Goal: Task Accomplishment & Management: Manage account settings

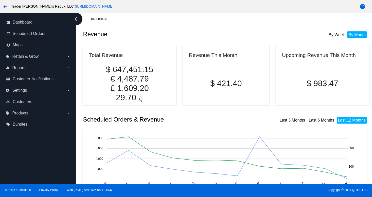
click at [133, 28] on div "Revenue By Week By Month" at bounding box center [226, 34] width 286 height 17
click at [32, 33] on span "Scheduled Orders" at bounding box center [29, 33] width 33 height 5
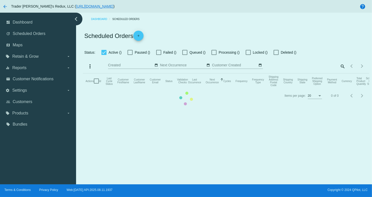
checkbox input "true"
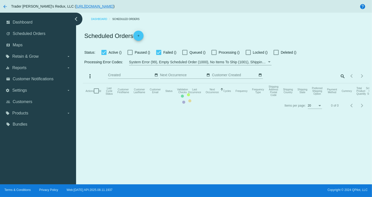
click at [193, 99] on mat-table "Actions Id Last Cycle Status Customer FirstName Customer LastName Customer Emai…" at bounding box center [226, 90] width 286 height 15
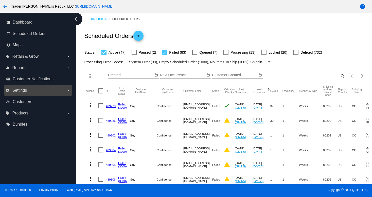
click at [27, 88] on label "settings Settings arrow_drop_down" at bounding box center [38, 90] width 65 height 8
click at [0, 0] on input "settings Settings arrow_drop_down" at bounding box center [0, 0] width 0 height 0
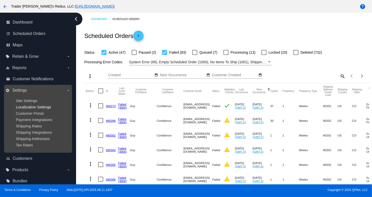
click at [22, 108] on span "Localization Settings" at bounding box center [33, 107] width 35 height 4
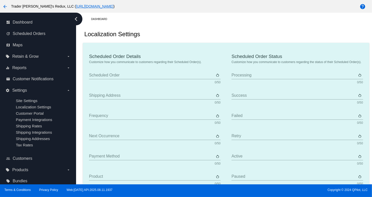
type input "Scheduled Order"
type input "Shipping address"
type input "Frequency"
type input "Next occurrence"
type input "Payment method"
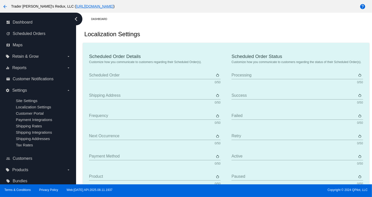
type input "Product"
type input "Quantity"
type input "Price"
type input "Out of stock"
type input "Subtotal"
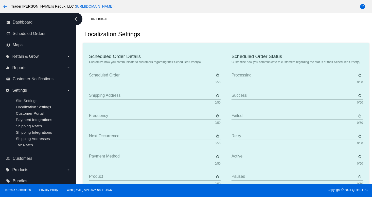
type input "Shipping"
type input "Tax"
type input "TBD"
type input "Total"
type input "No payment method"
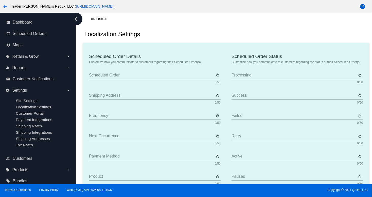
type input "Subscribe"
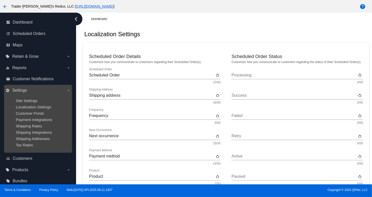
click at [32, 111] on ul "Site Settings Localization Settings Customer Portal Payment Integrations Shippi…" at bounding box center [38, 123] width 65 height 57
click at [25, 122] on div "Payment Integrations" at bounding box center [42, 120] width 52 height 4
click at [33, 109] on div "Localization Settings" at bounding box center [42, 107] width 52 height 4
click at [32, 114] on span "Customer Portal" at bounding box center [30, 113] width 28 height 4
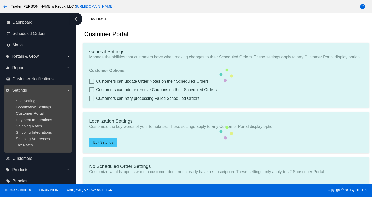
checkbox input "true"
type input "Create a Subscription"
type input "[URL][DOMAIN_NAME]"
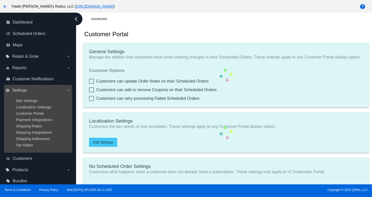
checkbox input "true"
type input "1"
type input "20"
type input "500"
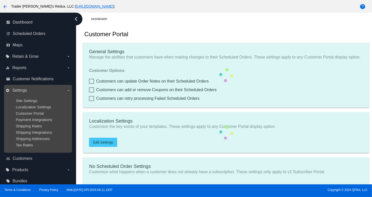
type input "500"
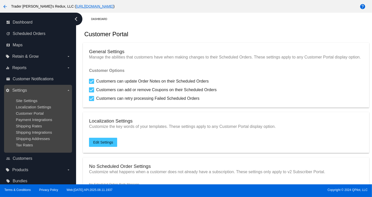
click at [38, 92] on label "settings Settings arrow_drop_down" at bounding box center [38, 90] width 65 height 8
click at [0, 0] on input "settings Settings arrow_drop_down" at bounding box center [0, 0] width 0 height 0
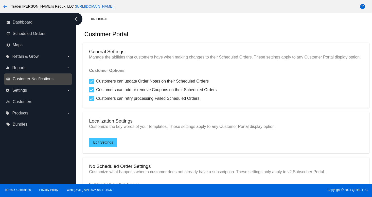
drag, startPoint x: 34, startPoint y: 84, endPoint x: 37, endPoint y: 81, distance: 3.6
click at [37, 81] on nav "dashboard Dashboard update Scheduled Orders map Maps local_offer Retain & Grow …" at bounding box center [38, 74] width 76 height 122
click at [37, 77] on span "Customer Notifications" at bounding box center [33, 79] width 41 height 5
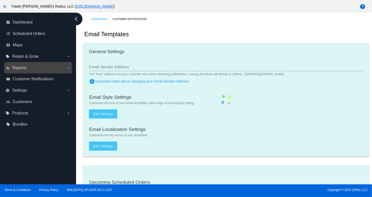
checkbox input "true"
type input "1"
checkbox input "true"
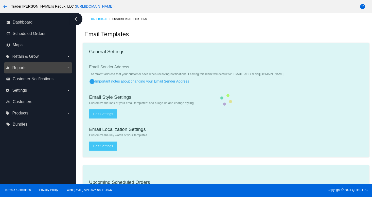
checkbox input "true"
type input "[EMAIL_ADDRESS][DOMAIN_NAME]"
click at [17, 68] on span "Reports" at bounding box center [19, 68] width 14 height 5
click at [0, 0] on input "equalizer Reports arrow_drop_down" at bounding box center [0, 0] width 0 height 0
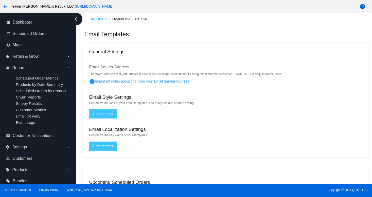
click at [332, 83] on mat-card "General Settings Email Sender Address The "from" address that your customer see…" at bounding box center [226, 100] width 286 height 114
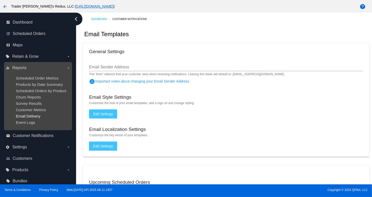
click at [38, 115] on ul "Scheduled Order Metrics Products by Date Summary Scheduled Orders by Product Ch…" at bounding box center [38, 100] width 65 height 57
click at [41, 106] on span "Survey Results" at bounding box center [29, 103] width 26 height 4
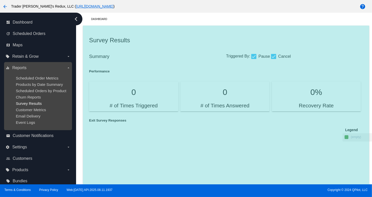
click at [34, 102] on span "Survey Results" at bounding box center [29, 103] width 26 height 4
click at [29, 81] on ul "Scheduled Order Metrics Products by Date Summary Scheduled Orders by Product Ch…" at bounding box center [38, 100] width 65 height 57
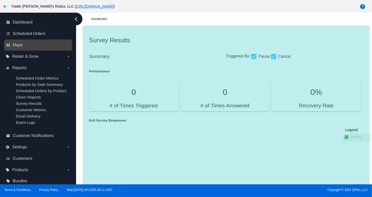
click at [50, 51] on nav "dashboard Dashboard update Scheduled Orders map Maps local_offer Retain & Grow …" at bounding box center [38, 102] width 76 height 179
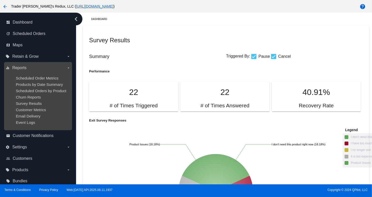
click at [23, 114] on ul "Scheduled Order Metrics Products by Date Summary Scheduled Orders by Product Ch…" at bounding box center [38, 100] width 65 height 57
click at [26, 111] on span "Customer Metrics" at bounding box center [31, 110] width 30 height 4
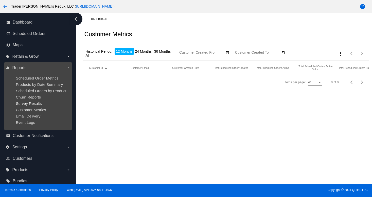
click at [28, 105] on span "Survey Results" at bounding box center [29, 103] width 26 height 4
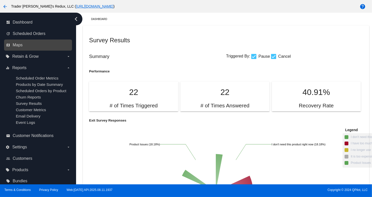
click at [34, 46] on link "map Maps" at bounding box center [38, 45] width 64 height 8
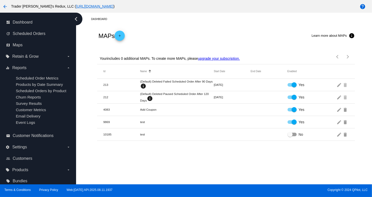
click at [26, 57] on span "Retain & Grow" at bounding box center [25, 56] width 26 height 5
click at [0, 0] on input "local_offer Retain & Grow arrow_drop_down" at bounding box center [0, 0] width 0 height 0
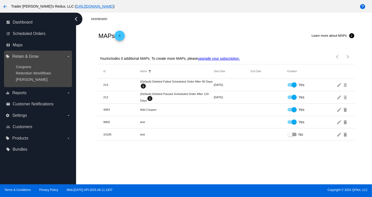
click at [26, 63] on ul "Coupons Retention Workflows [PERSON_NAME]" at bounding box center [38, 73] width 65 height 25
click at [26, 66] on span "Coupons" at bounding box center [23, 67] width 15 height 4
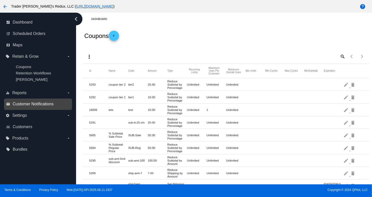
click at [31, 104] on span "Customer Notifications" at bounding box center [33, 104] width 41 height 5
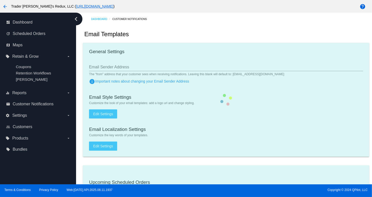
checkbox input "true"
type input "1"
checkbox input "true"
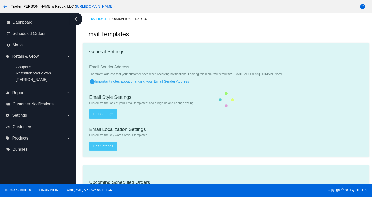
checkbox input "true"
type input "[EMAIL_ADDRESS][DOMAIN_NAME]"
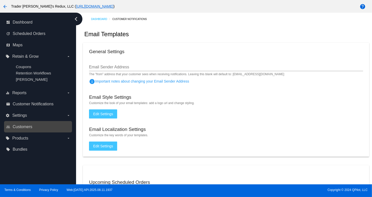
click at [20, 122] on div "people_outline Customers" at bounding box center [38, 126] width 68 height 11
click at [21, 129] on span "Customers" at bounding box center [23, 127] width 20 height 5
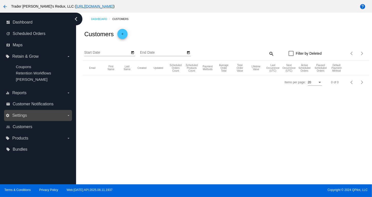
click at [26, 113] on label "settings Settings arrow_drop_down" at bounding box center [38, 116] width 65 height 8
click at [0, 0] on input "settings Settings arrow_drop_down" at bounding box center [0, 0] width 0 height 0
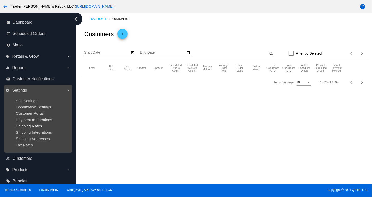
click at [40, 125] on span "Shipping Rates" at bounding box center [29, 126] width 26 height 4
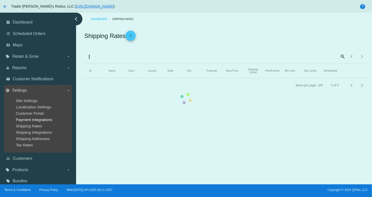
click at [30, 121] on span "Payment Integrations" at bounding box center [34, 120] width 37 height 4
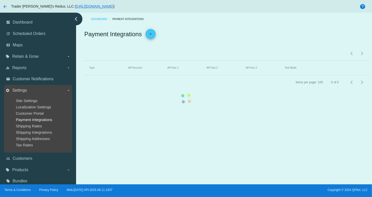
click at [30, 121] on span "Payment Integrations" at bounding box center [34, 120] width 37 height 4
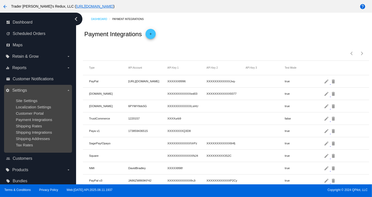
click at [33, 86] on label "settings Settings arrow_drop_down" at bounding box center [38, 90] width 65 height 8
click at [0, 0] on input "settings Settings arrow_drop_down" at bounding box center [0, 0] width 0 height 0
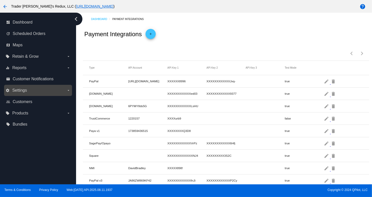
click at [26, 92] on label "settings Settings arrow_drop_down" at bounding box center [38, 90] width 65 height 8
click at [0, 0] on input "settings Settings arrow_drop_down" at bounding box center [0, 0] width 0 height 0
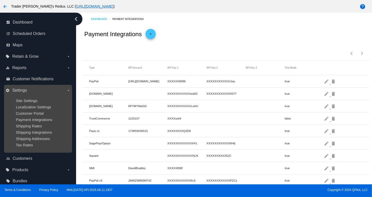
click at [30, 107] on span "Localization Settings" at bounding box center [33, 107] width 35 height 4
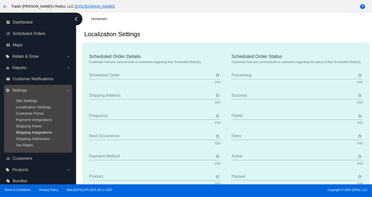
click at [30, 133] on span "Shipping Integrations" at bounding box center [34, 132] width 36 height 4
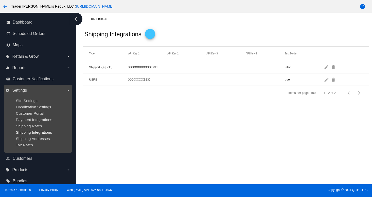
click at [30, 133] on span "Shipping Integrations" at bounding box center [34, 132] width 36 height 4
click at [24, 114] on span "Customer Portal" at bounding box center [30, 113] width 28 height 4
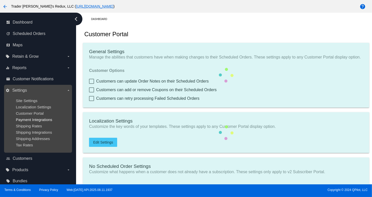
click at [33, 121] on span "Payment Integrations" at bounding box center [34, 120] width 37 height 4
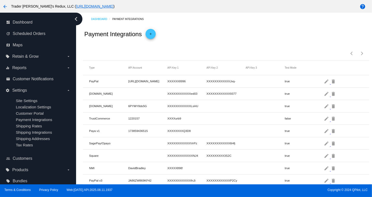
drag, startPoint x: 150, startPoint y: 110, endPoint x: 133, endPoint y: 125, distance: 22.6
click at [149, 112] on mat-row "[DOMAIN_NAME] 6PYMY8ds5G XXXXXXXXXXXXLsHU true edit delete" at bounding box center [226, 106] width 286 height 12
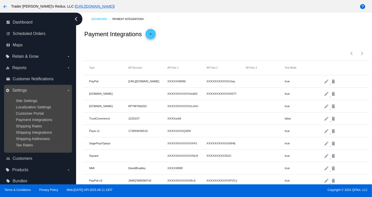
click at [35, 104] on ul "Site Settings Localization Settings Customer Portal Payment Integrations Shippi…" at bounding box center [38, 123] width 65 height 57
click at [40, 107] on span "Localization Settings" at bounding box center [33, 107] width 35 height 4
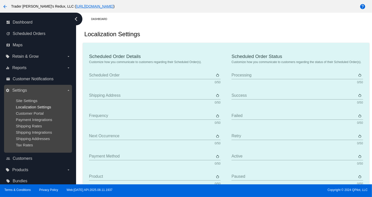
type input "Scheduled Order"
type input "Shipping address"
type input "Frequency"
type input "Next occurrence"
type input "Payment method"
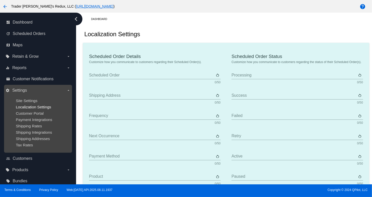
type input "Product"
type input "Quantity"
type input "Price"
type input "Out of stock"
type input "Subtotal"
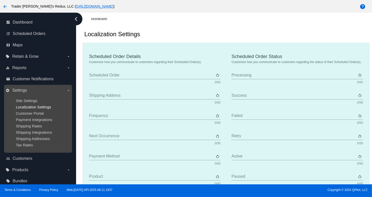
type input "Shipping"
type input "Tax"
type input "TBD"
type input "Total"
type input "No payment method"
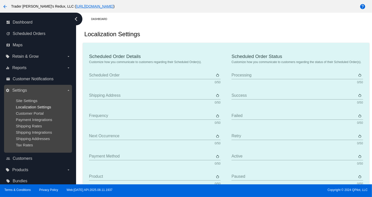
type input "Subscribe"
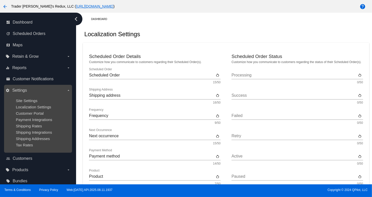
click at [28, 117] on ul "Site Settings Localization Settings Customer Portal Payment Integrations Shippi…" at bounding box center [38, 123] width 65 height 57
click at [42, 123] on ul "Site Settings Localization Settings Customer Portal Payment Integrations Shippi…" at bounding box center [38, 123] width 65 height 57
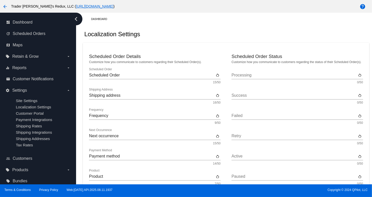
drag, startPoint x: 189, startPoint y: 29, endPoint x: 93, endPoint y: 41, distance: 97.3
click at [187, 30] on div "Localization Settings" at bounding box center [226, 34] width 286 height 17
click at [44, 34] on span "Scheduled Orders" at bounding box center [29, 33] width 33 height 5
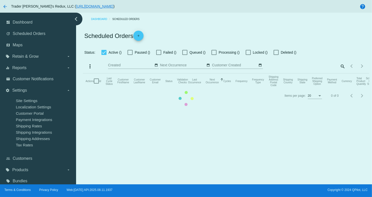
checkbox input "true"
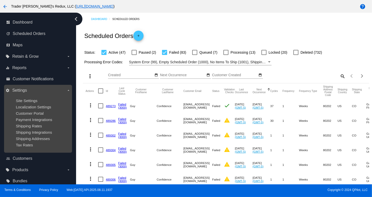
click at [40, 117] on ul "Site Settings Localization Settings Customer Portal Payment Integrations Shippi…" at bounding box center [38, 123] width 65 height 57
click at [38, 131] on span "Shipping Integrations" at bounding box center [34, 132] width 36 height 4
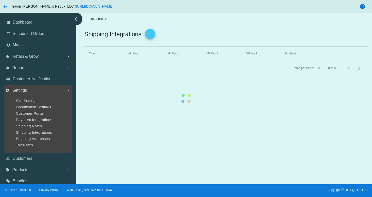
click at [38, 130] on ul "Site Settings Localization Settings Customer Portal Payment Integrations Shippi…" at bounding box center [38, 123] width 65 height 57
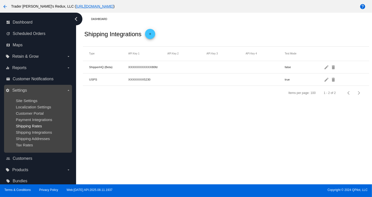
click at [18, 126] on span "Shipping Rates" at bounding box center [29, 126] width 26 height 4
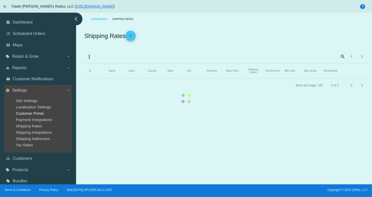
click at [28, 112] on span "Customer Portal" at bounding box center [30, 113] width 28 height 4
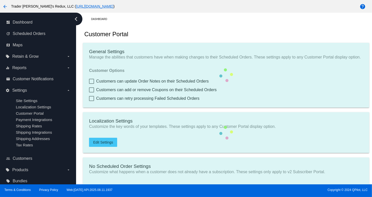
checkbox input "true"
type input "Create a Subscription"
type input "[URL][DOMAIN_NAME]"
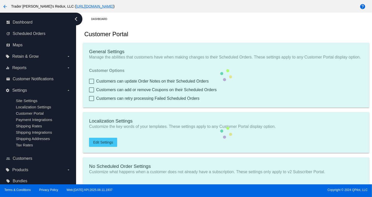
checkbox input "true"
type input "1"
type input "20"
type input "500"
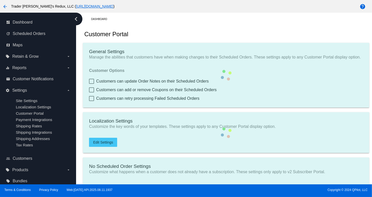
type input "500"
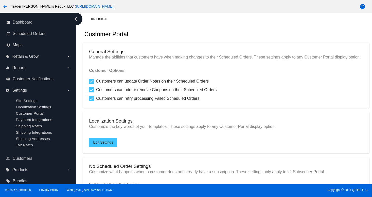
click at [307, 98] on mat-card "General Settings Manage the abilities that customers have when making changes t…" at bounding box center [226, 75] width 286 height 65
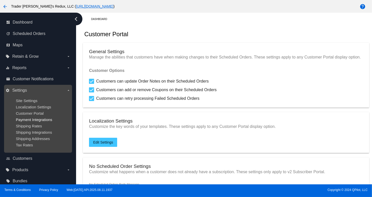
click at [40, 118] on span "Payment Integrations" at bounding box center [34, 120] width 37 height 4
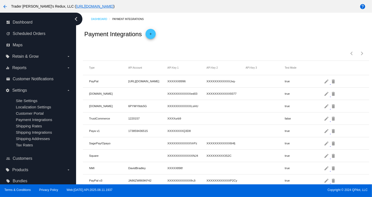
drag, startPoint x: 198, startPoint y: 58, endPoint x: 192, endPoint y: 61, distance: 7.2
click at [197, 58] on div "Items per page: 100 1 - 13 of 13" at bounding box center [226, 52] width 286 height 18
click at [40, 59] on label "local_offer Retain & Grow arrow_drop_down" at bounding box center [38, 56] width 65 height 8
click at [0, 0] on input "local_offer Retain & Grow arrow_drop_down" at bounding box center [0, 0] width 0 height 0
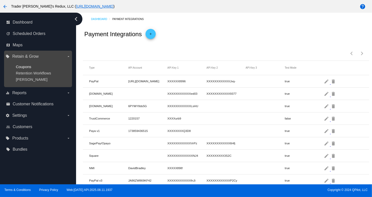
click at [26, 66] on span "Coupons" at bounding box center [23, 67] width 15 height 4
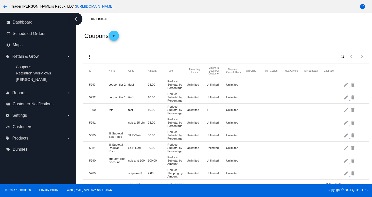
click at [291, 157] on mat-row "5290 sub-amt limit discount sub-amt-100 100.00 Reduce Subtotal by Amount Unlimi…" at bounding box center [226, 160] width 286 height 13
click at [39, 100] on div "email Customer Notifications" at bounding box center [38, 104] width 68 height 11
click at [40, 106] on span "Customer Notifications" at bounding box center [33, 104] width 41 height 5
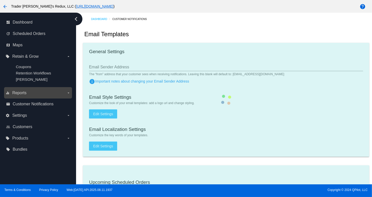
click at [17, 96] on label "equalizer Reports arrow_drop_down" at bounding box center [38, 93] width 65 height 8
click at [0, 0] on input "equalizer Reports arrow_drop_down" at bounding box center [0, 0] width 0 height 0
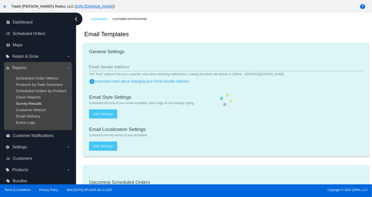
click at [34, 103] on span "Survey Results" at bounding box center [29, 103] width 26 height 4
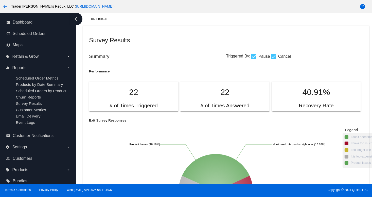
click at [220, 45] on div "Survey Results" at bounding box center [226, 40] width 274 height 17
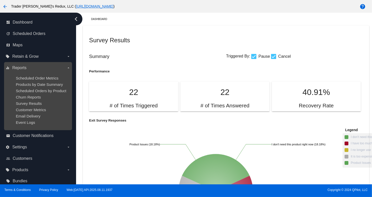
click at [11, 126] on ul "Scheduled Order Metrics Products by Date Summary Scheduled Orders by Product Ch…" at bounding box center [38, 100] width 65 height 57
click at [28, 118] on span "Email Delivery" at bounding box center [28, 116] width 25 height 4
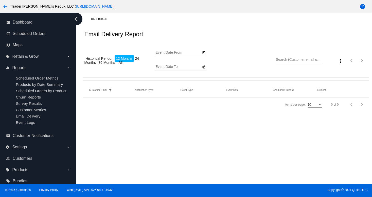
type input "[DATE]"
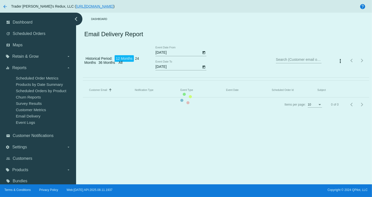
click at [246, 98] on mat-table "Customer Email Sorted by EmailTo ascending Notification Type Event Type Event D…" at bounding box center [226, 90] width 286 height 14
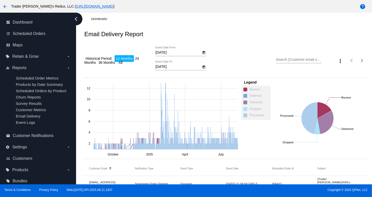
click at [242, 29] on div "Email Delivery Report" at bounding box center [226, 34] width 286 height 17
